Goal: Navigation & Orientation: Go to known website

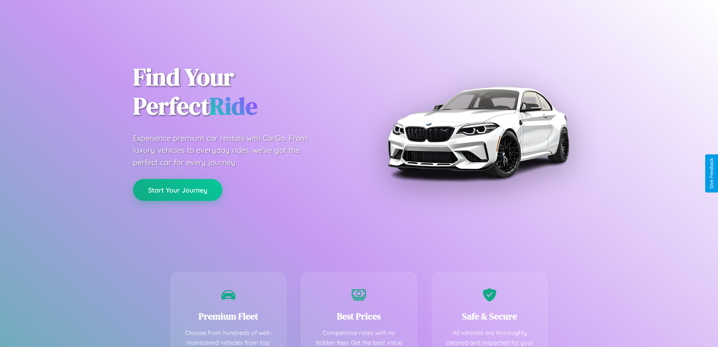
click at [178, 190] on button "Start Your Journey" at bounding box center [177, 190] width 89 height 22
click at [178, 189] on button "Start Your Journey" at bounding box center [177, 190] width 89 height 22
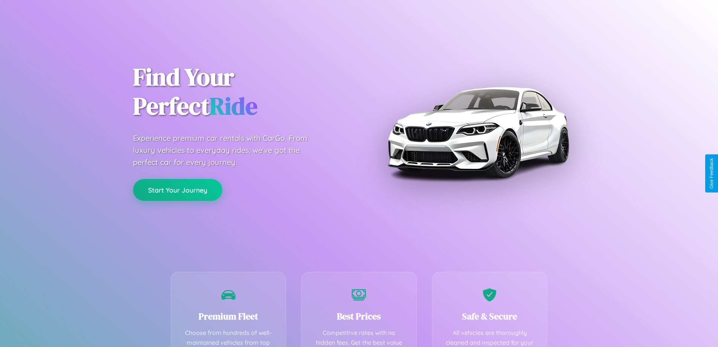
click at [178, 189] on button "Start Your Journey" at bounding box center [177, 190] width 89 height 22
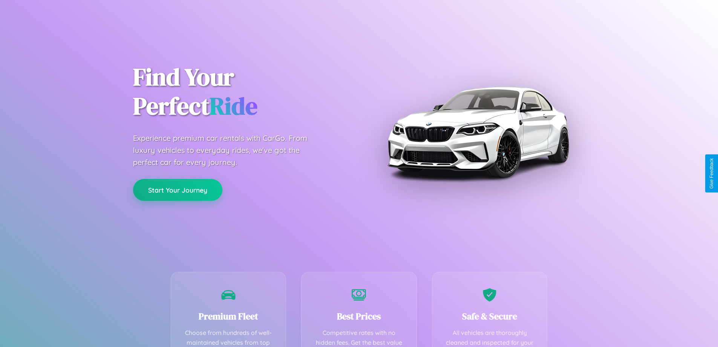
click at [178, 189] on button "Start Your Journey" at bounding box center [177, 190] width 89 height 22
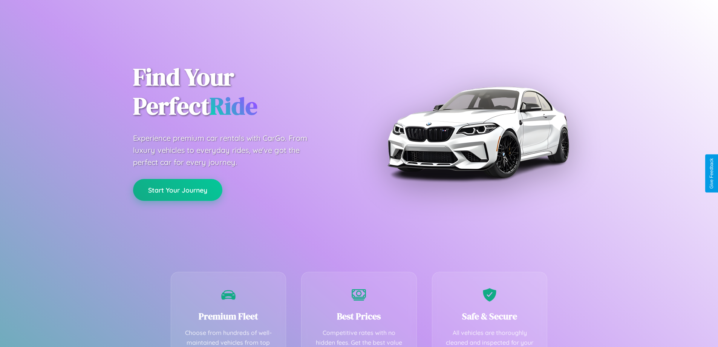
click at [178, 189] on button "Start Your Journey" at bounding box center [177, 190] width 89 height 22
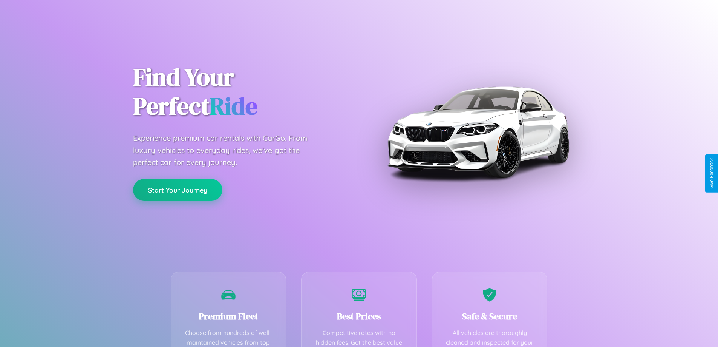
click at [178, 189] on button "Start Your Journey" at bounding box center [177, 190] width 89 height 22
